Goal: Check status

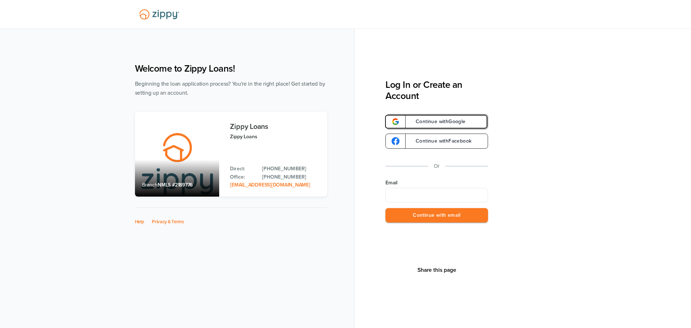
click at [418, 122] on span "Continue with Google" at bounding box center [436, 121] width 57 height 5
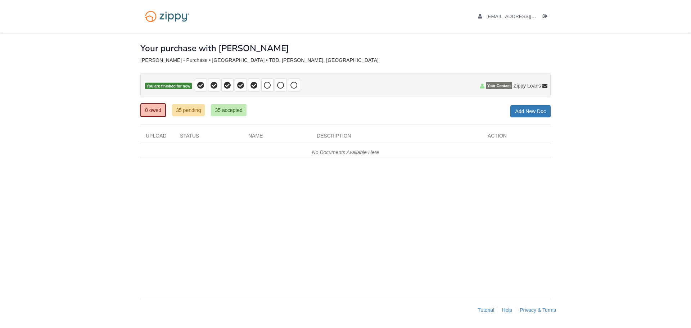
click at [309, 51] on div "Your purchase with [PERSON_NAME]" at bounding box center [345, 43] width 410 height 20
click at [227, 109] on link "35 accepted" at bounding box center [228, 110] width 35 height 12
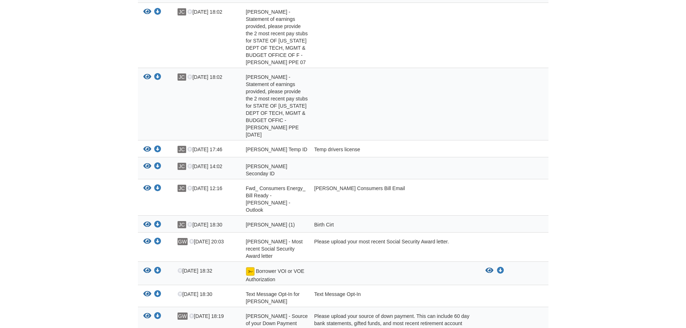
scroll to position [468, 0]
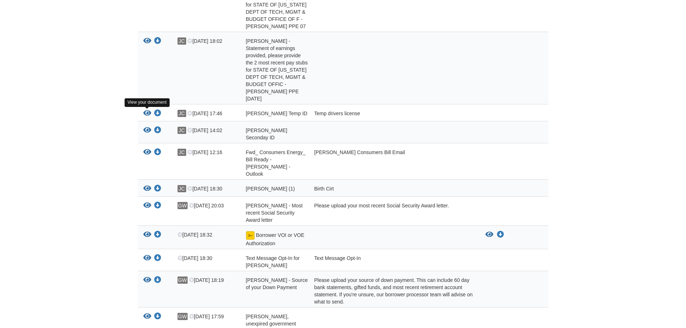
click at [147, 127] on icon "View Gail Wrona Seconday ID" at bounding box center [147, 130] width 8 height 7
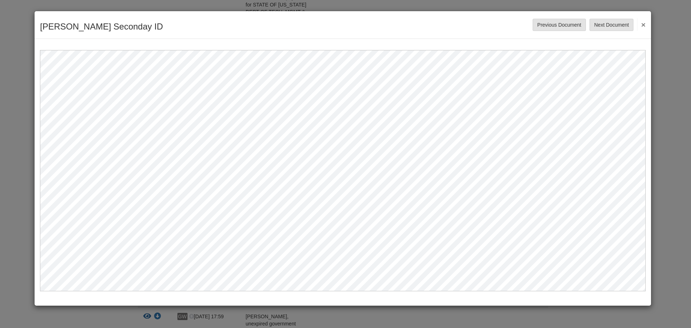
click at [641, 23] on button "×" at bounding box center [641, 24] width 8 height 13
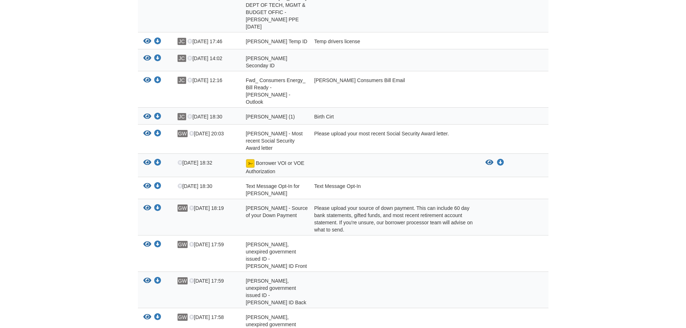
scroll to position [576, 0]
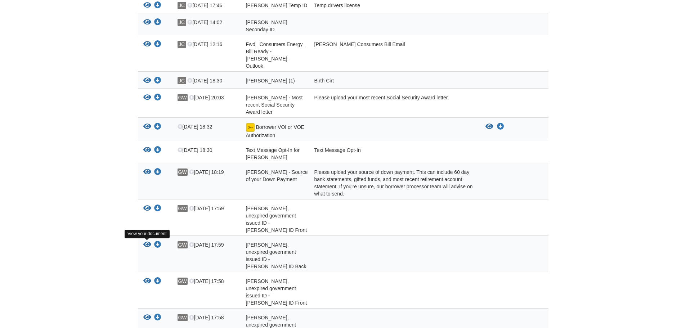
click at [148, 277] on icon "View Gail Wrona - Valid, unexpired government issued ID - Gail Wrona ID Front" at bounding box center [147, 280] width 8 height 7
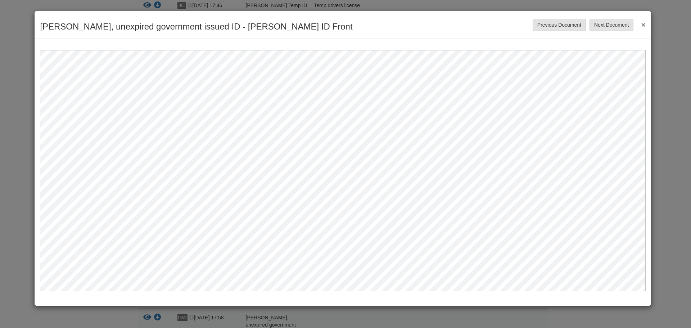
click at [642, 21] on button "×" at bounding box center [641, 24] width 8 height 13
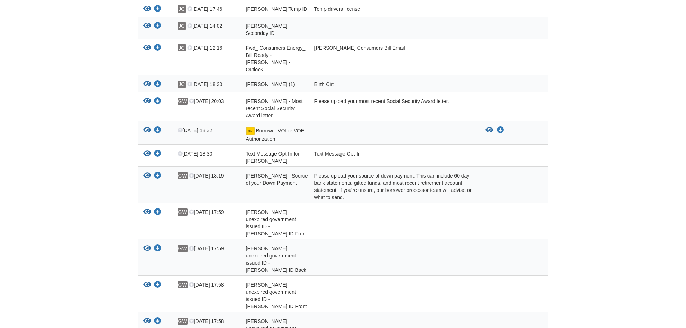
scroll to position [536, 0]
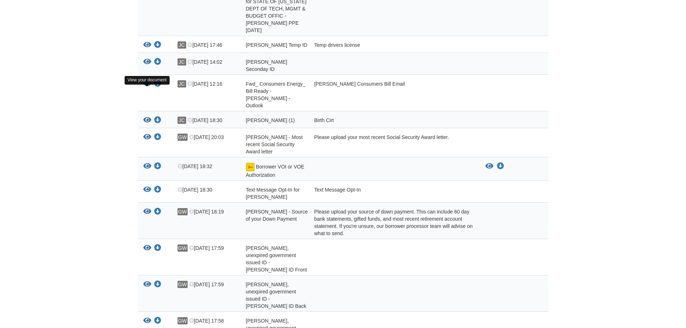
click at [144, 117] on icon "View Gail Wrona (1)" at bounding box center [147, 120] width 8 height 7
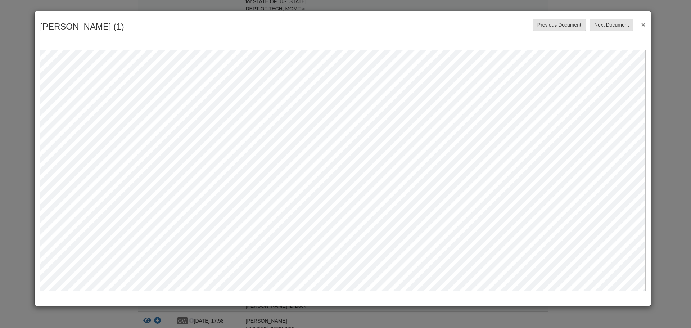
click at [645, 23] on button "×" at bounding box center [641, 24] width 8 height 13
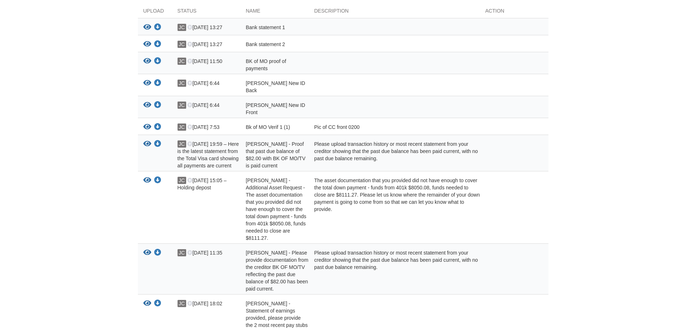
scroll to position [0, 0]
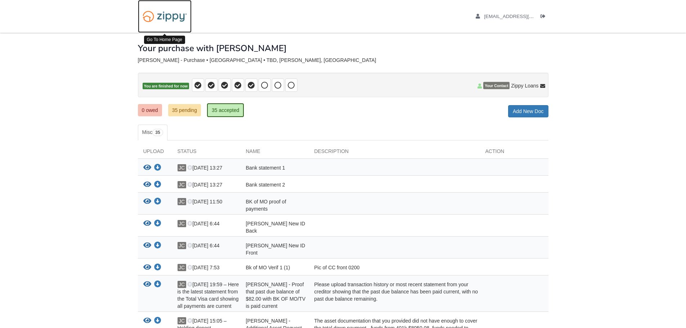
click at [160, 14] on img at bounding box center [165, 16] width 54 height 18
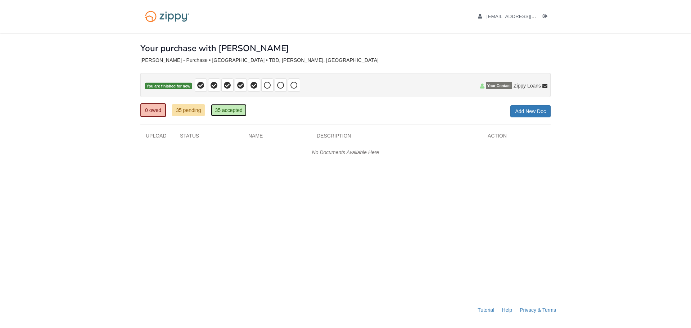
click at [221, 112] on link "35 accepted" at bounding box center [228, 110] width 35 height 12
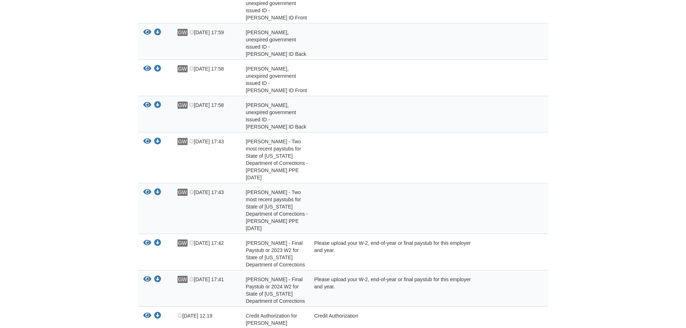
scroll to position [572, 0]
